Goal: Register for event/course

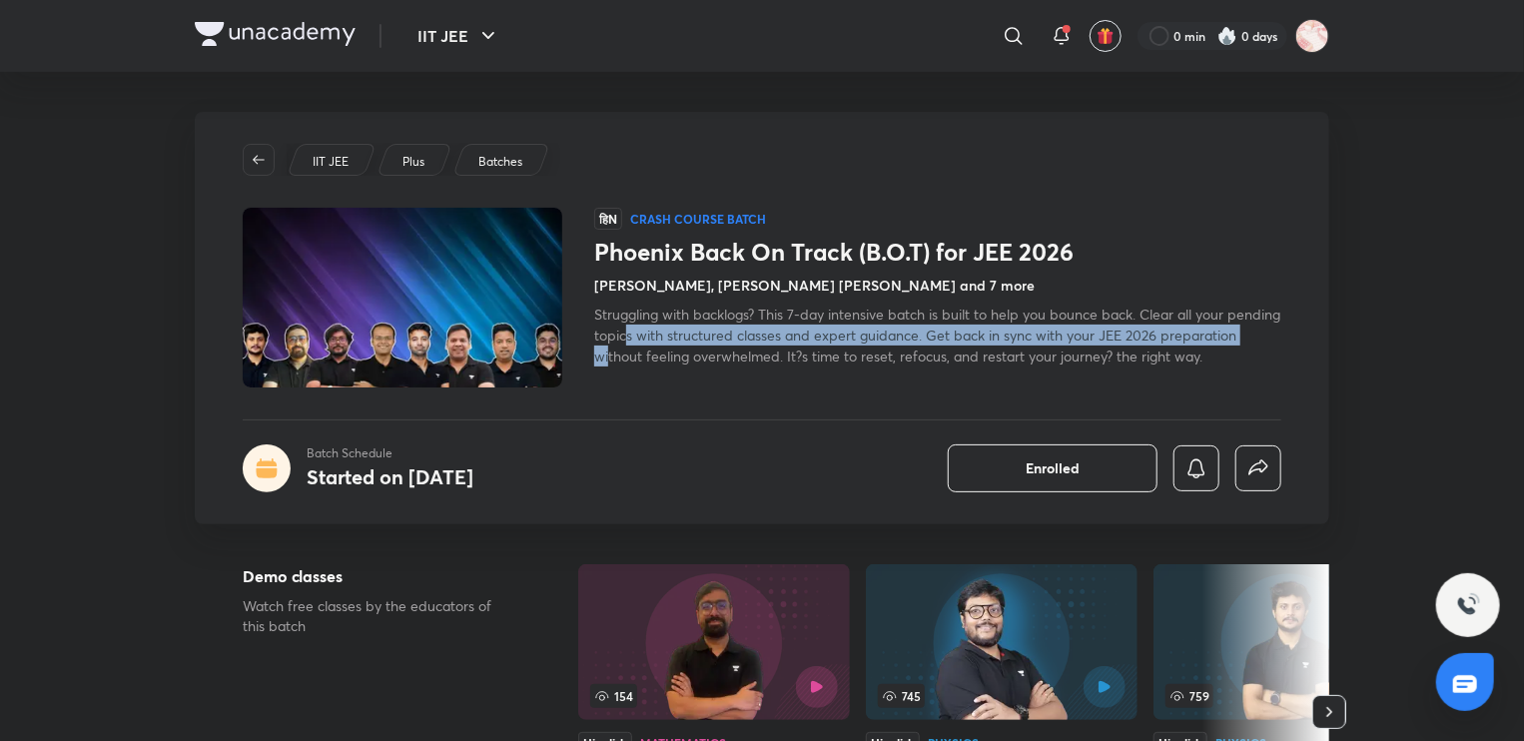
drag, startPoint x: 686, startPoint y: 342, endPoint x: 687, endPoint y: 352, distance: 10.0
click at [687, 352] on span "Struggling with backlogs? This 7-day intensive batch is built to help you bounc…" at bounding box center [937, 335] width 686 height 61
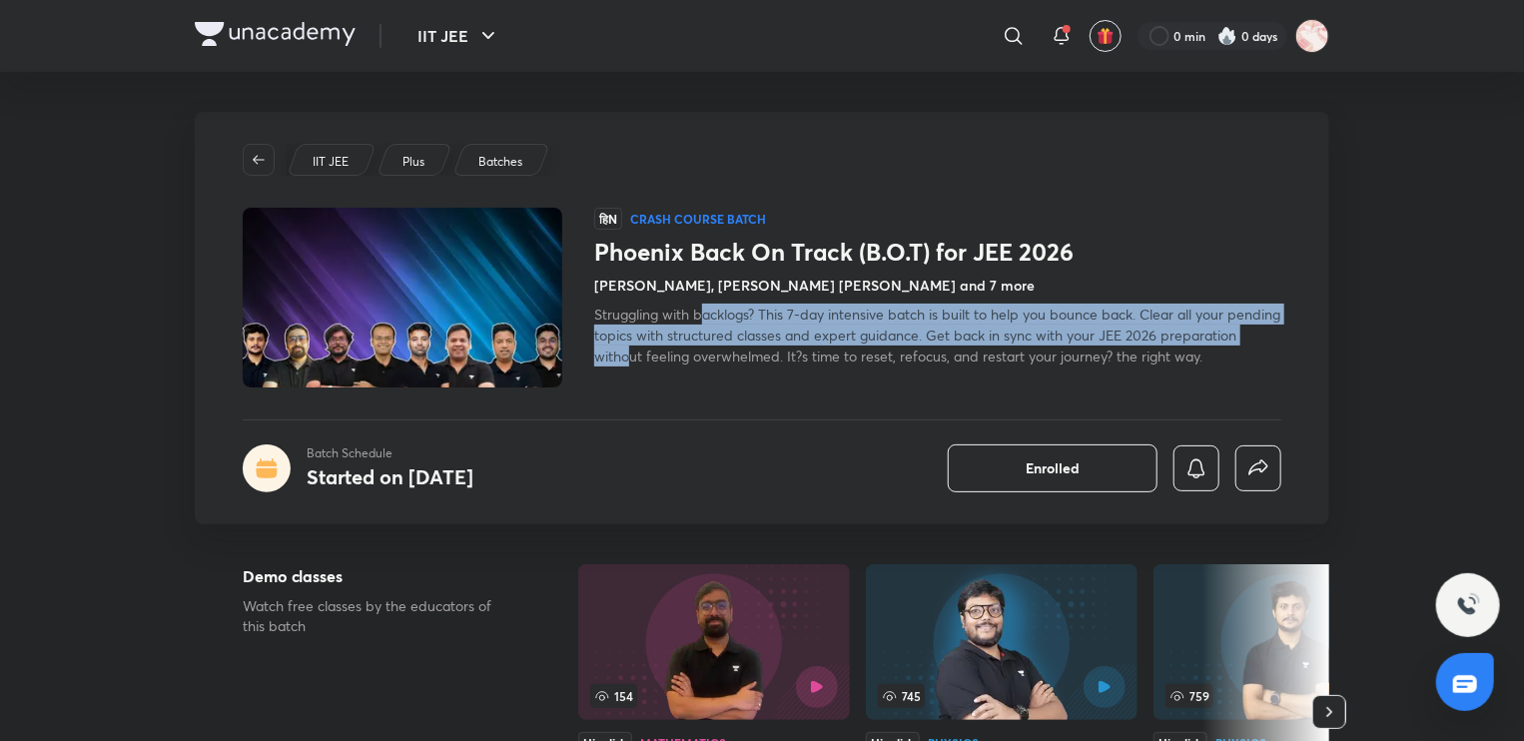
drag, startPoint x: 709, startPoint y: 350, endPoint x: 703, endPoint y: 318, distance: 32.5
click at [703, 318] on span "Struggling with backlogs? This 7-day intensive batch is built to help you bounc…" at bounding box center [937, 335] width 686 height 61
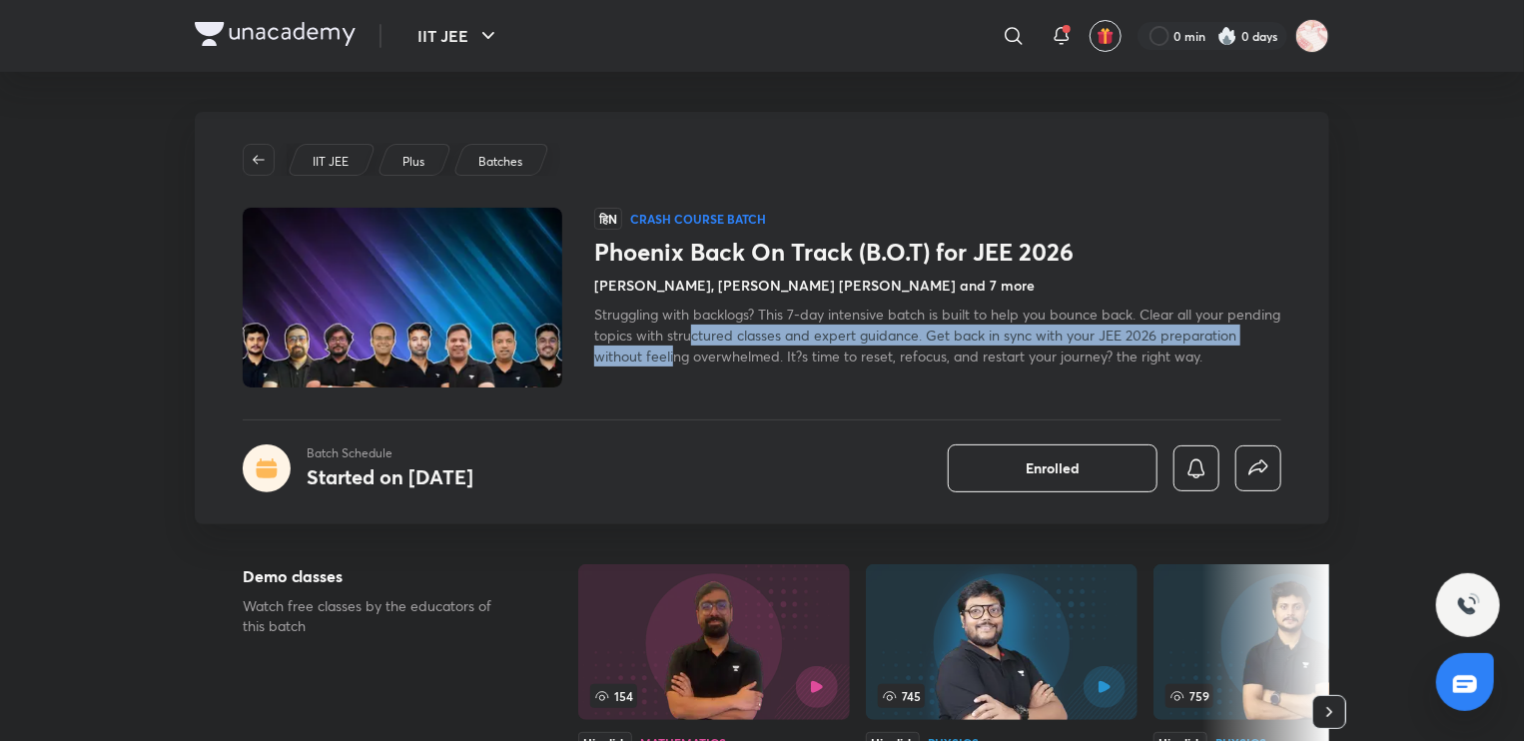
drag, startPoint x: 751, startPoint y: 359, endPoint x: 746, endPoint y: 337, distance: 22.5
click at [746, 337] on span "Struggling with backlogs? This 7-day intensive batch is built to help you bounc…" at bounding box center [937, 335] width 686 height 61
drag, startPoint x: 811, startPoint y: 362, endPoint x: 811, endPoint y: 325, distance: 36.9
click at [811, 325] on span "Struggling with backlogs? This 7-day intensive batch is built to help you bounc…" at bounding box center [937, 335] width 686 height 61
drag, startPoint x: 827, startPoint y: 355, endPoint x: 823, endPoint y: 340, distance: 15.5
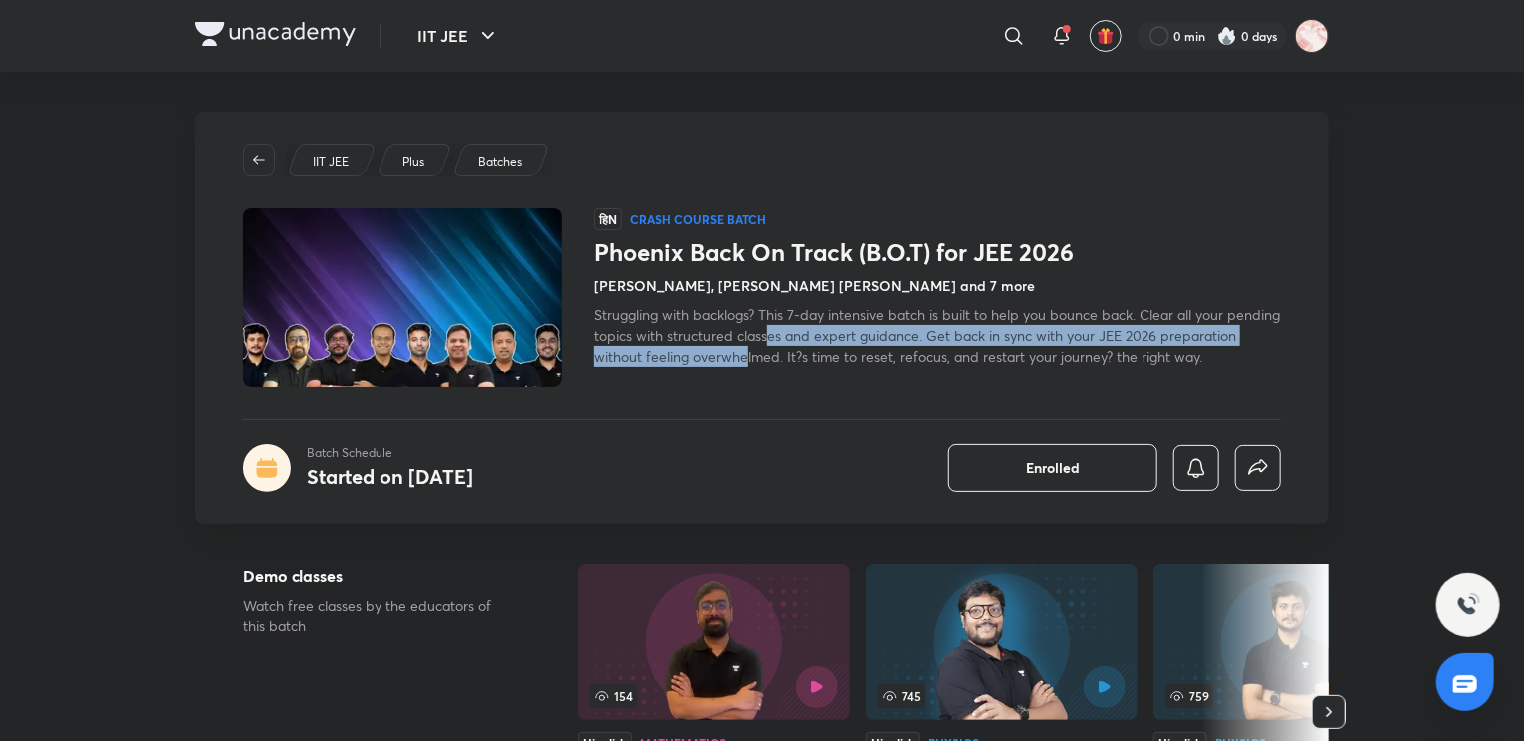
click at [823, 340] on span "Struggling with backlogs? This 7-day intensive batch is built to help you bounc…" at bounding box center [937, 335] width 686 height 61
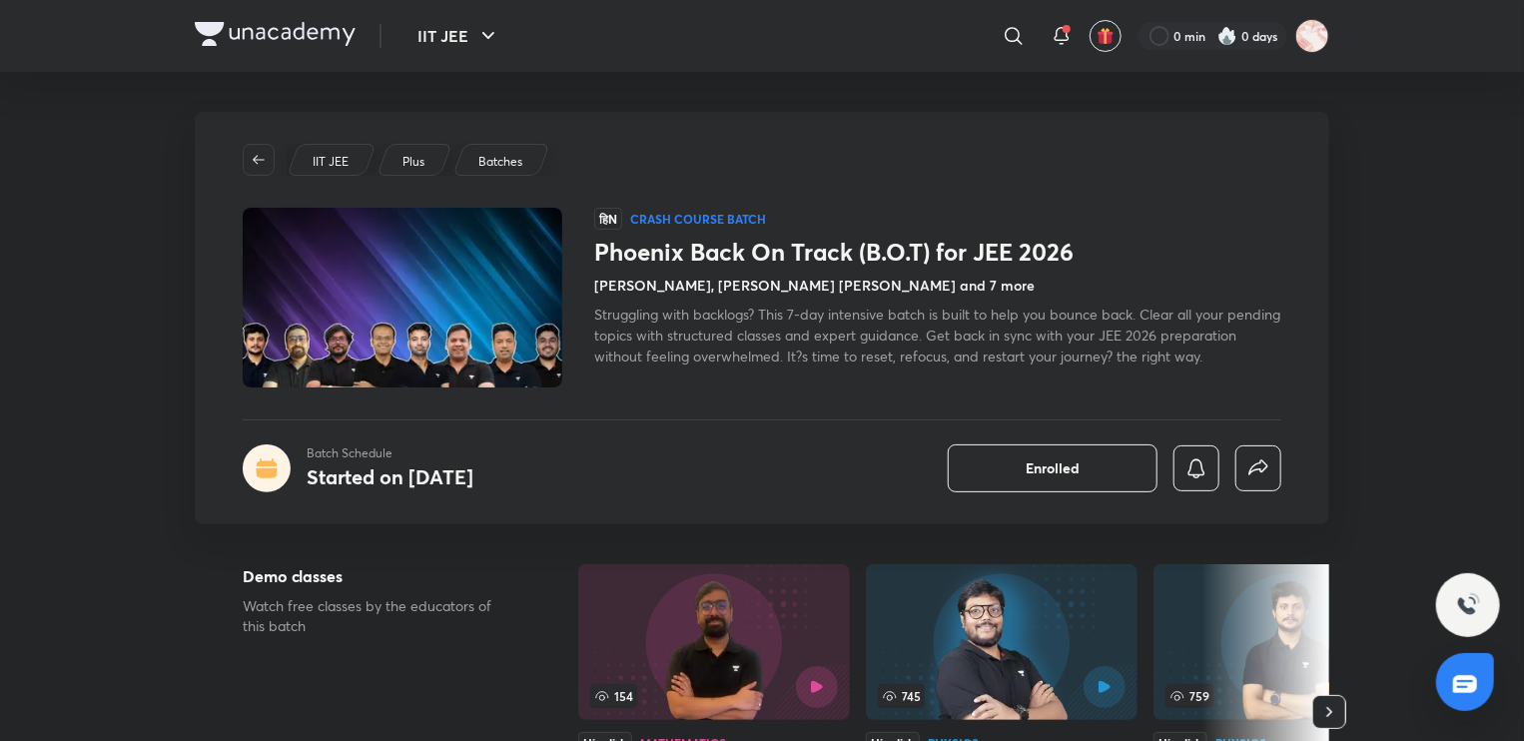
click at [834, 361] on span "Struggling with backlogs? This 7-day intensive batch is built to help you bounc…" at bounding box center [937, 335] width 686 height 61
